Goal: Use online tool/utility

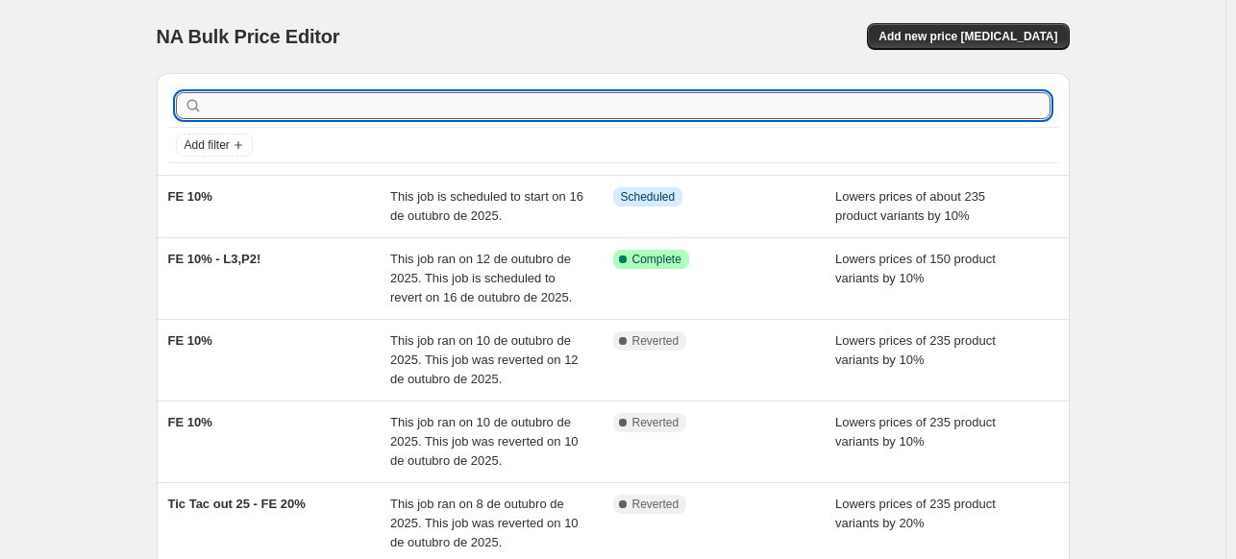
click at [411, 103] on input "text" at bounding box center [629, 105] width 844 height 27
type input "pv"
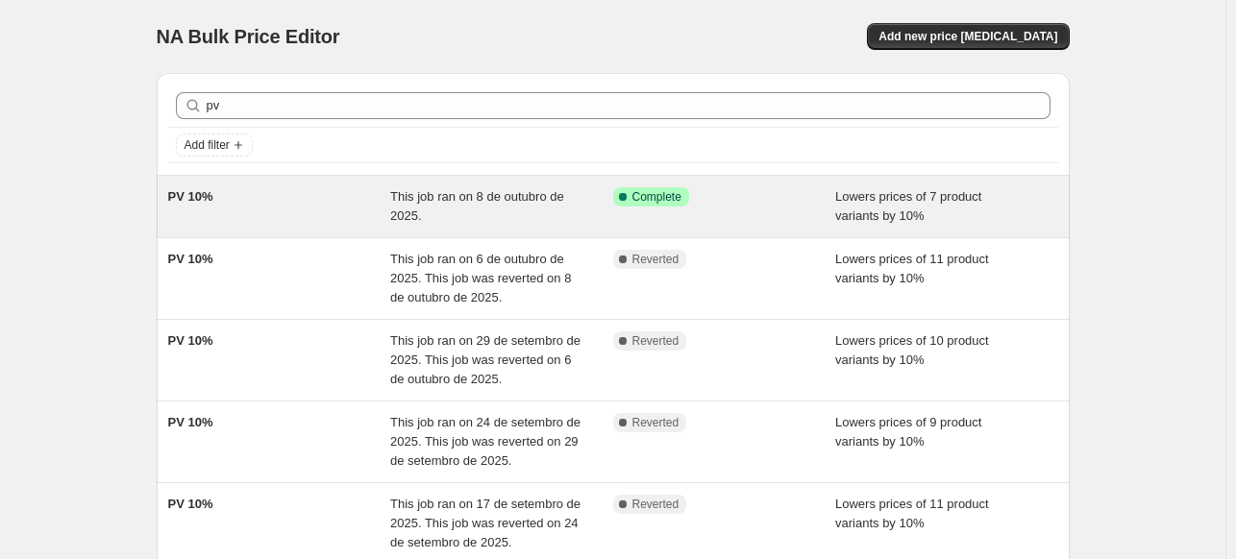
click at [293, 207] on div "PV 10%" at bounding box center [279, 206] width 223 height 38
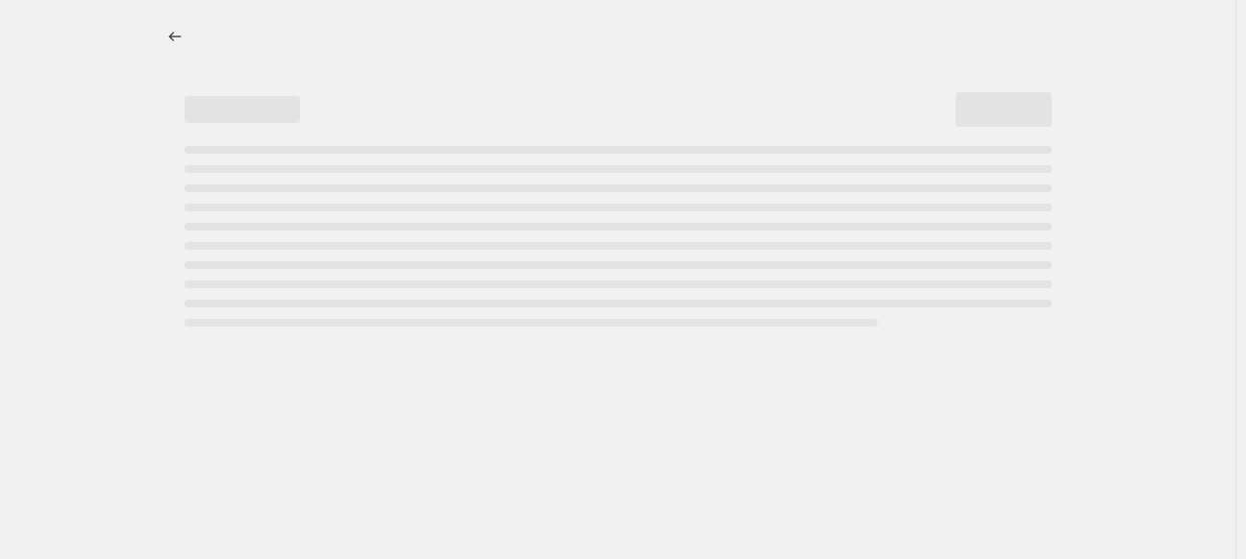
select select "percentage"
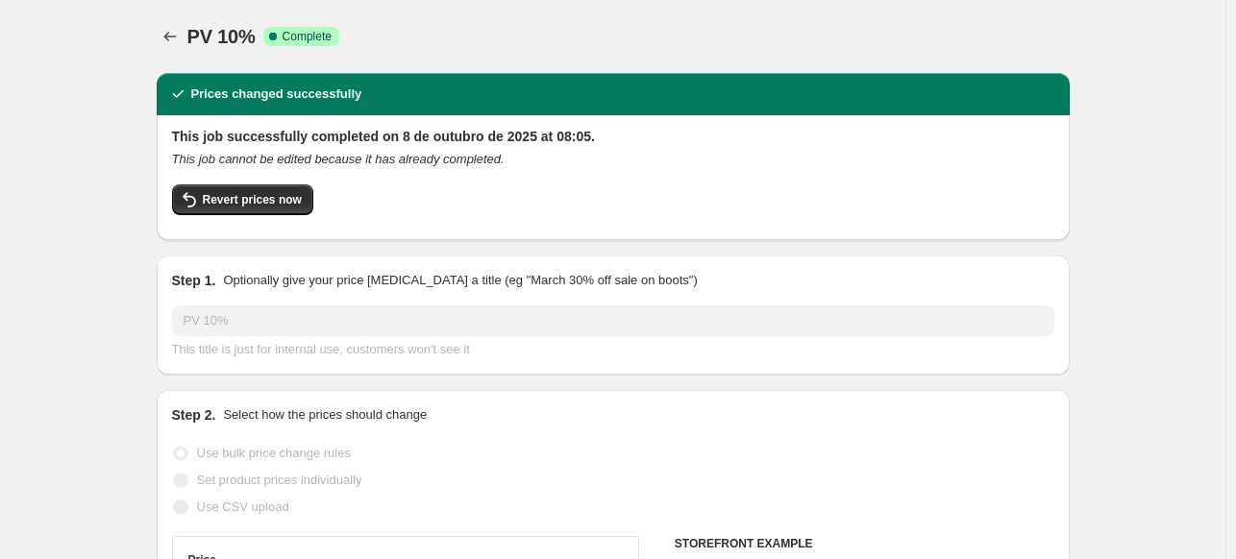
select select "collection"
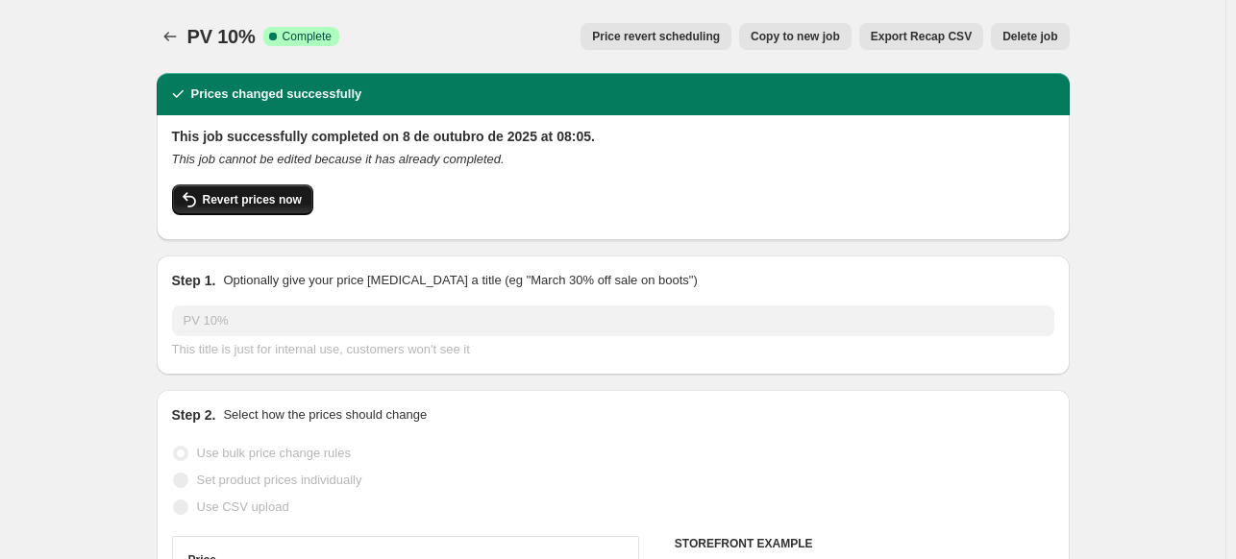
click at [292, 207] on span "Revert prices now" at bounding box center [252, 199] width 99 height 15
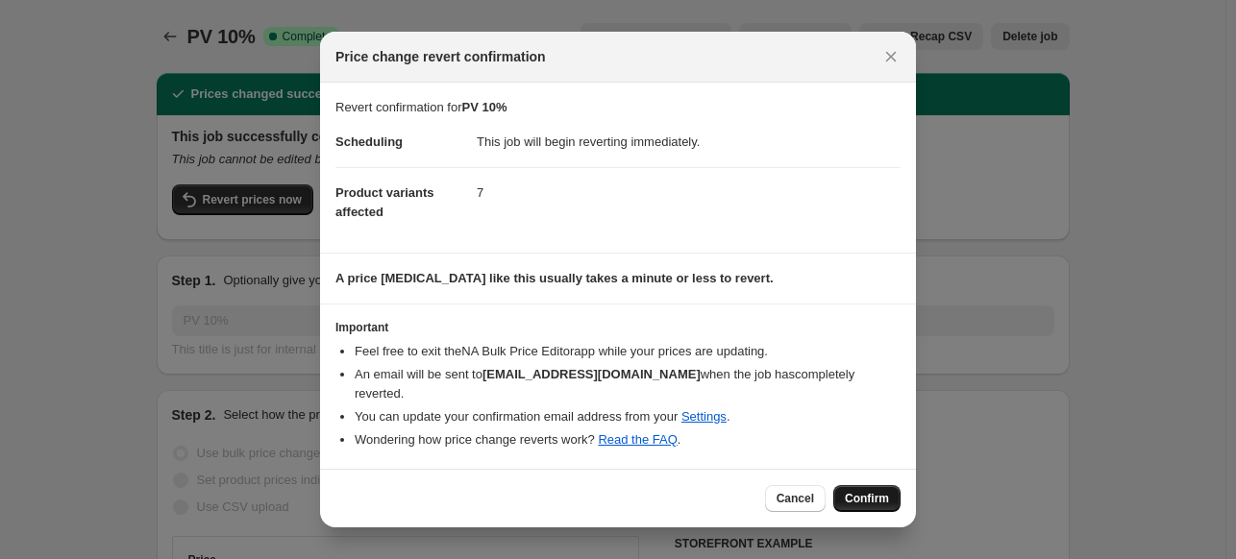
click at [864, 491] on span "Confirm" at bounding box center [867, 498] width 44 height 15
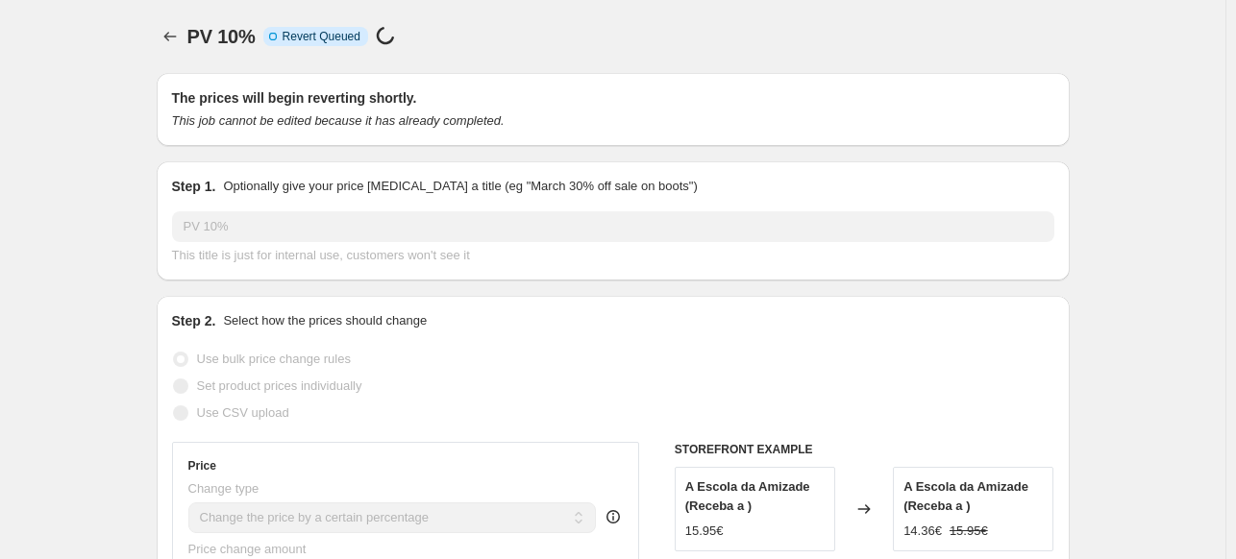
select select "percentage"
select select "collection"
